Goal: Use online tool/utility

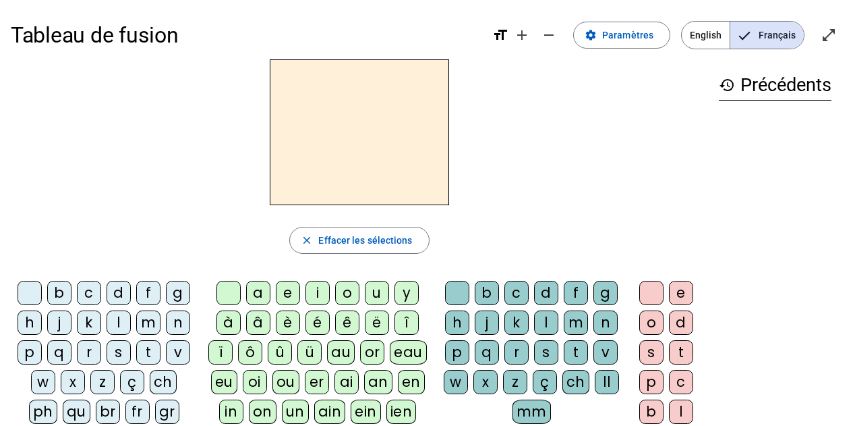
click at [176, 352] on div "v" at bounding box center [178, 352] width 24 height 24
click at [375, 289] on div "u" at bounding box center [377, 293] width 24 height 24
click at [65, 289] on div "b" at bounding box center [59, 293] width 24 height 24
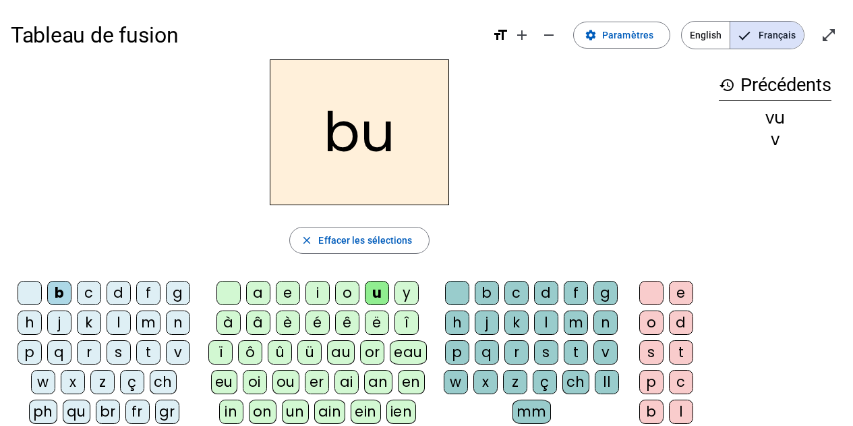
click at [115, 325] on div "l" at bounding box center [119, 322] width 24 height 24
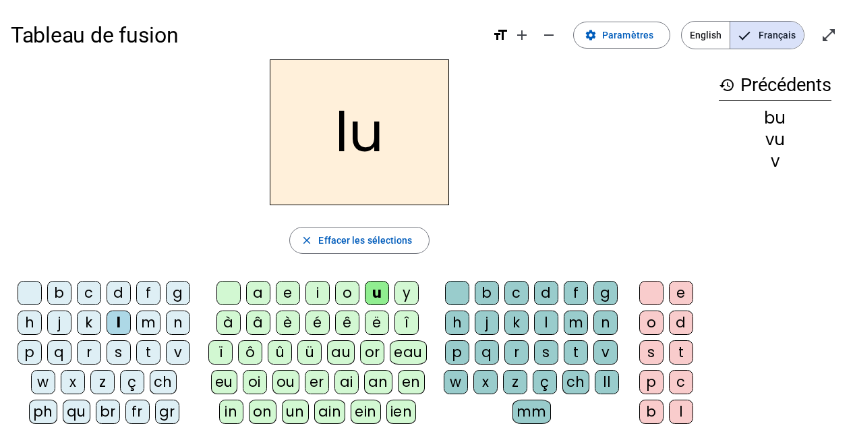
click at [150, 349] on div "t" at bounding box center [148, 352] width 24 height 24
click at [119, 352] on div "s" at bounding box center [119, 352] width 24 height 24
click at [253, 295] on div "a" at bounding box center [258, 293] width 24 height 24
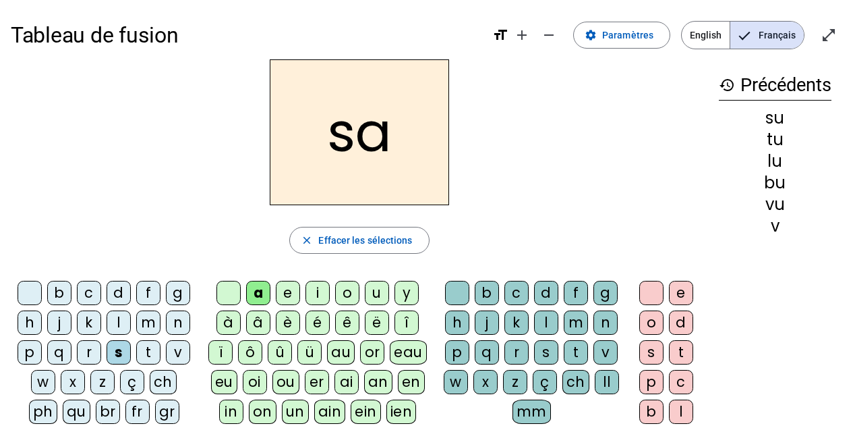
click at [146, 324] on div "m" at bounding box center [148, 322] width 24 height 24
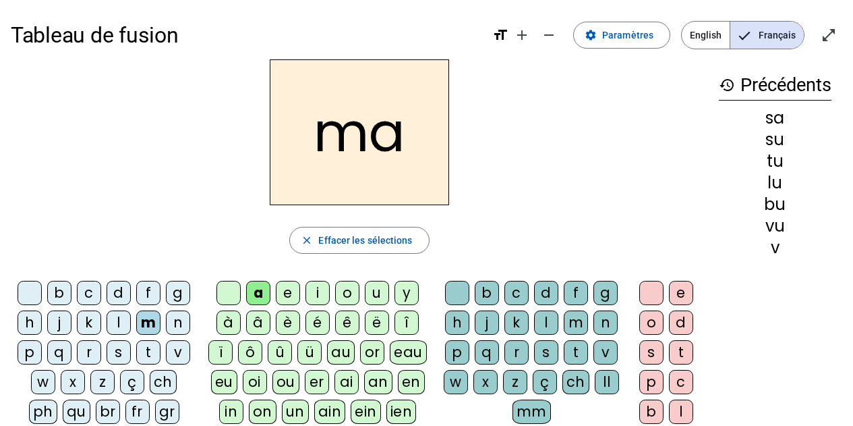
click at [181, 349] on div "v" at bounding box center [178, 352] width 24 height 24
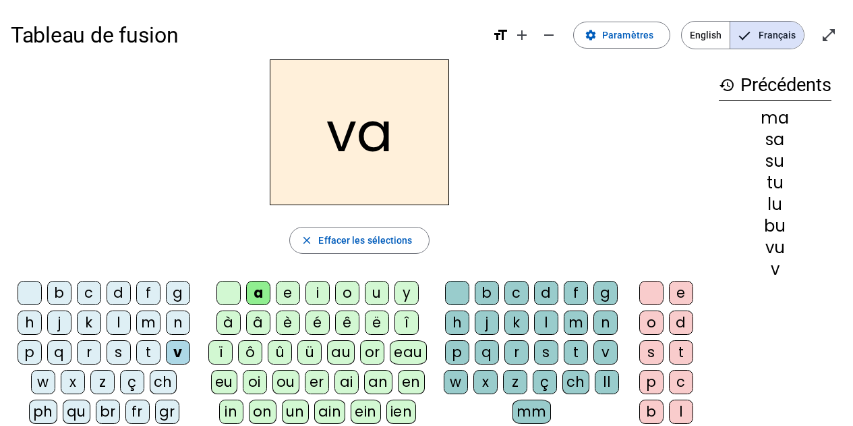
click at [547, 324] on div "l" at bounding box center [546, 322] width 24 height 24
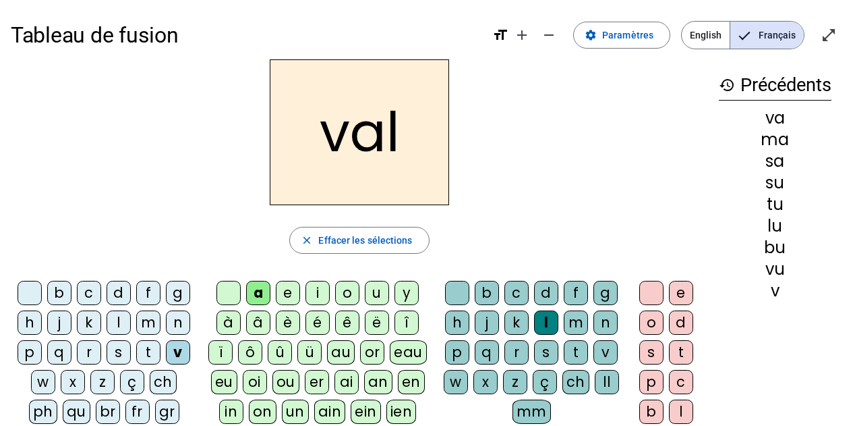
click at [57, 293] on div "b" at bounding box center [59, 293] width 24 height 24
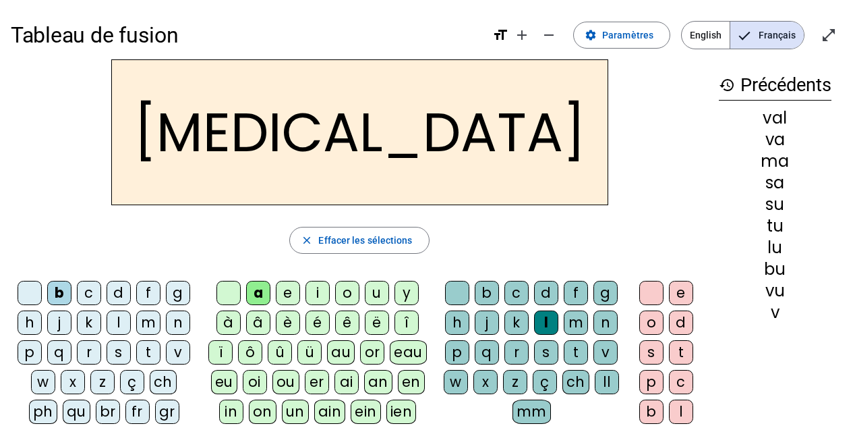
click at [519, 295] on div "c" at bounding box center [516, 293] width 24 height 24
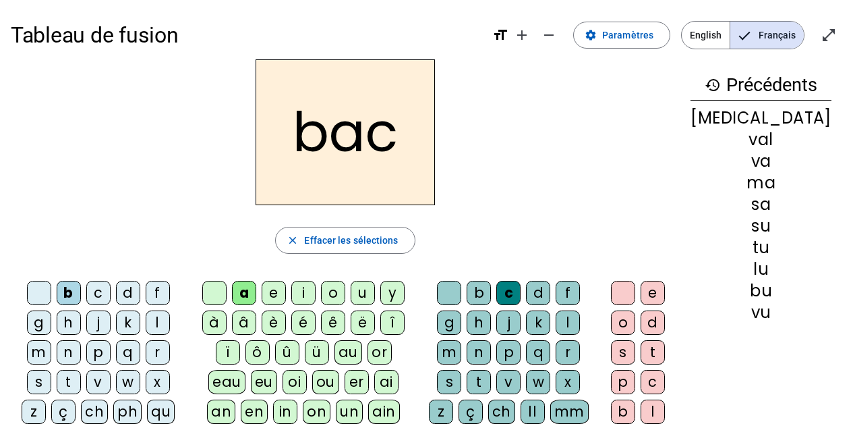
click at [51, 370] on div "s" at bounding box center [39, 382] width 24 height 24
